Goal: Transaction & Acquisition: Download file/media

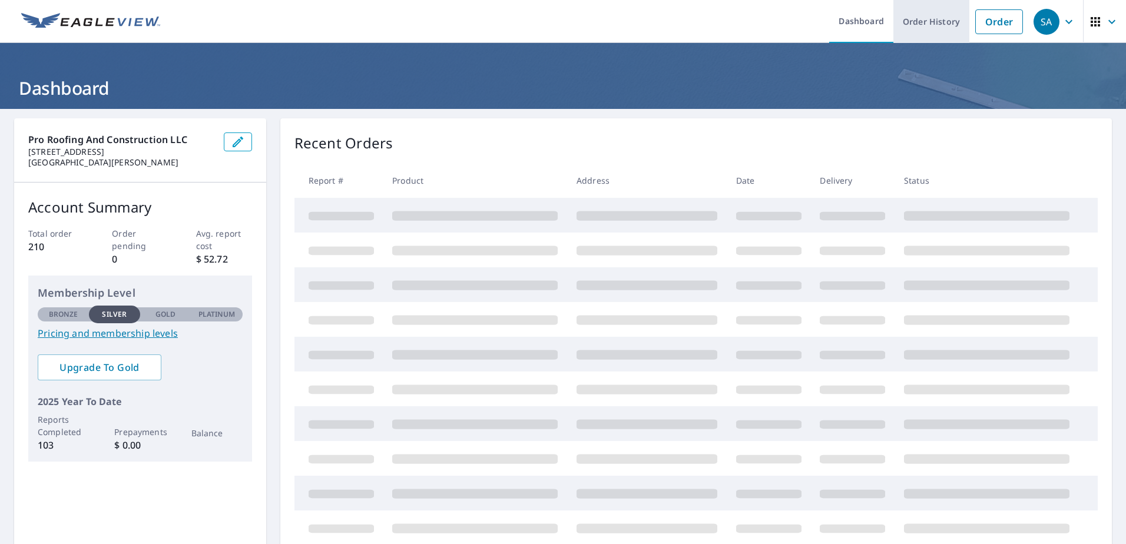
click at [903, 19] on link "Order History" at bounding box center [932, 21] width 76 height 43
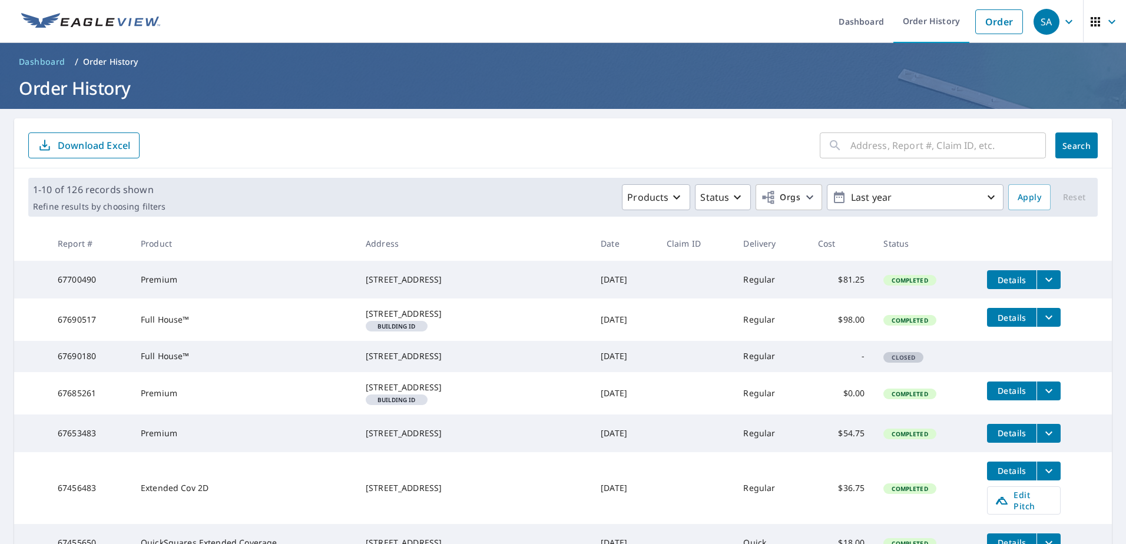
click at [987, 443] on button "Details" at bounding box center [1011, 433] width 49 height 19
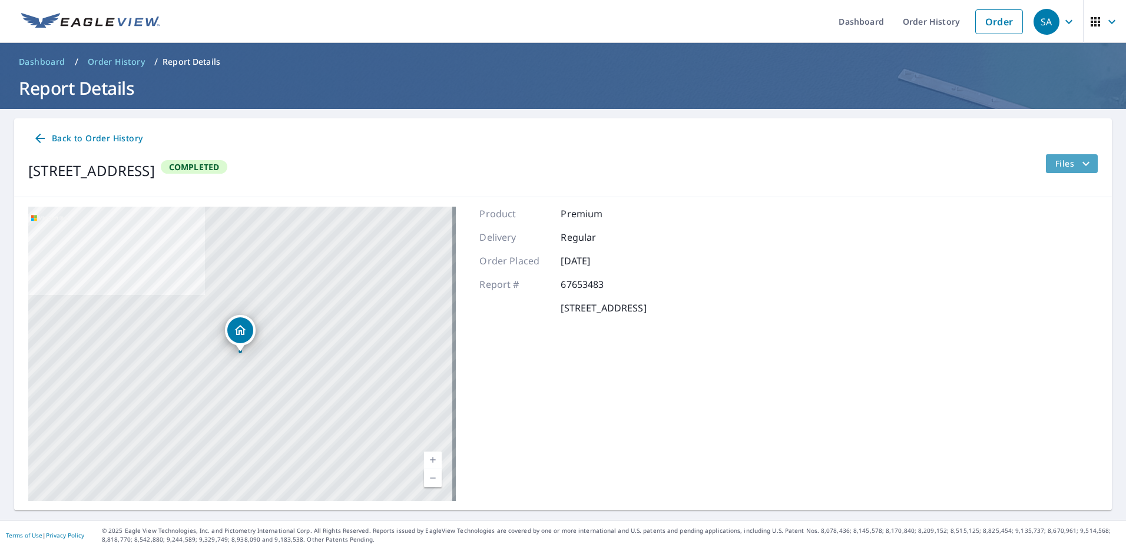
click at [1062, 166] on span "Files" at bounding box center [1075, 164] width 38 height 14
click at [992, 249] on span "Email" at bounding box center [994, 247] width 28 height 11
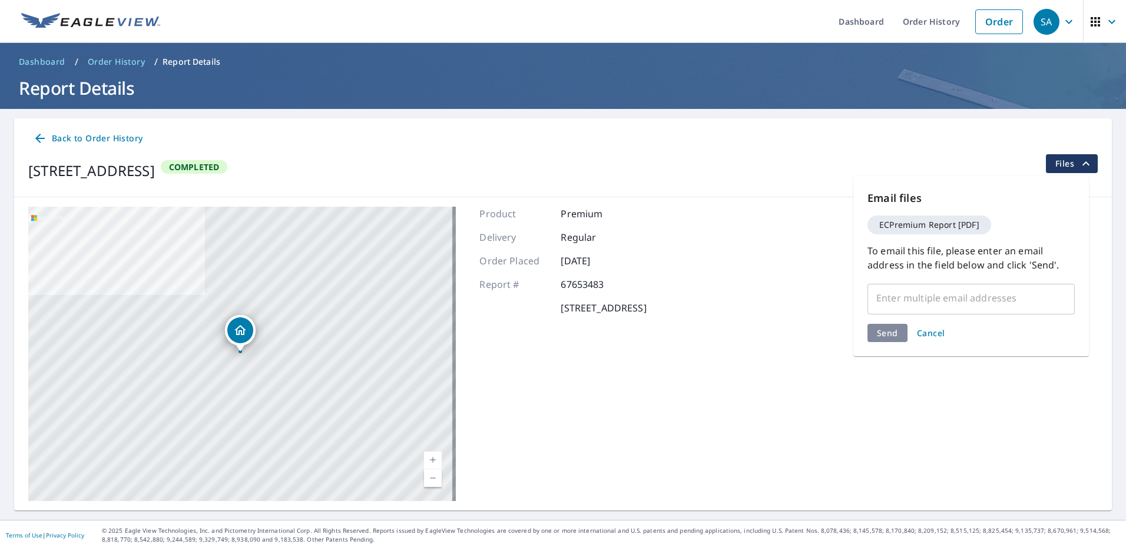
click at [940, 338] on span "Cancel" at bounding box center [931, 333] width 28 height 11
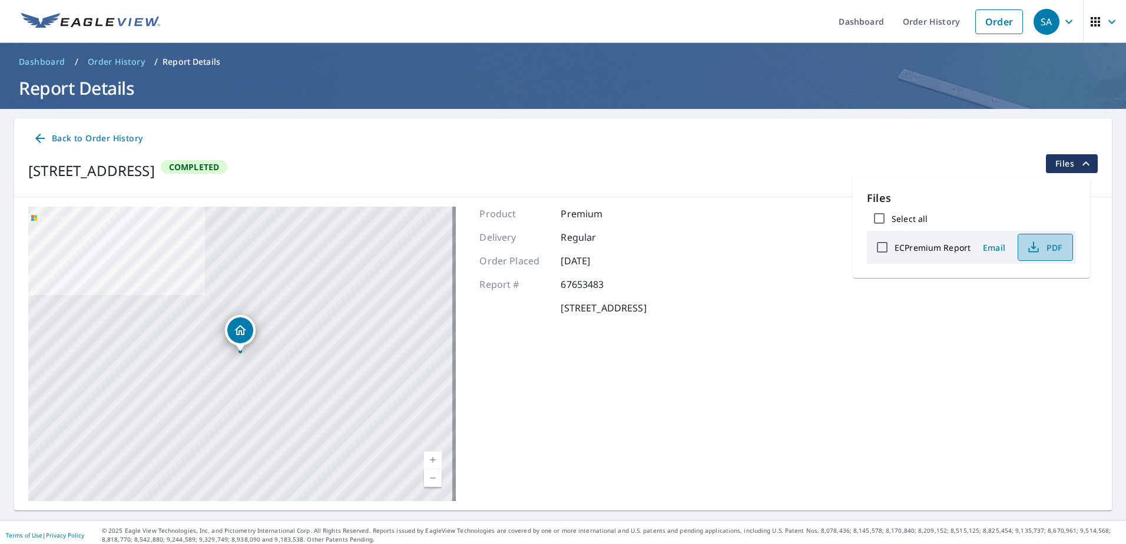
drag, startPoint x: 1053, startPoint y: 250, endPoint x: 1060, endPoint y: 246, distance: 8.4
click at [1060, 246] on span "PDF" at bounding box center [1045, 247] width 38 height 14
